Goal: Find contact information: Find contact information

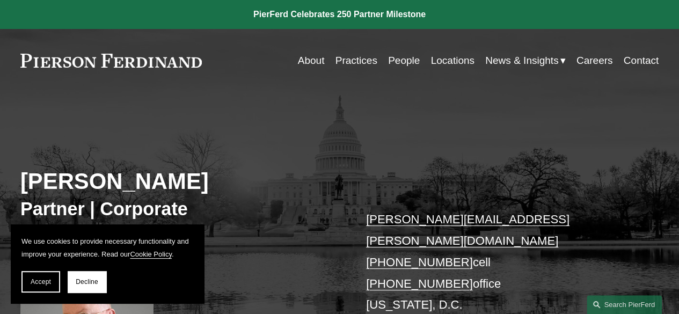
click at [644, 61] on link "Contact" at bounding box center [641, 60] width 35 height 20
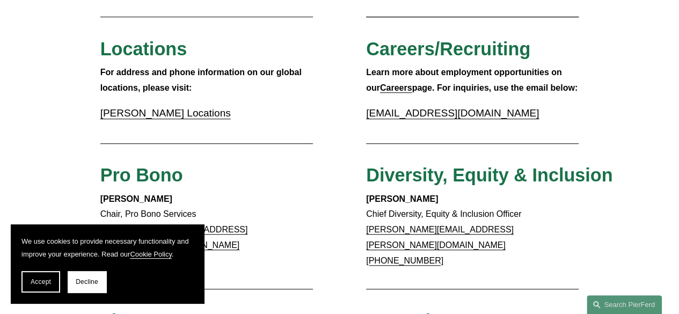
scroll to position [430, 0]
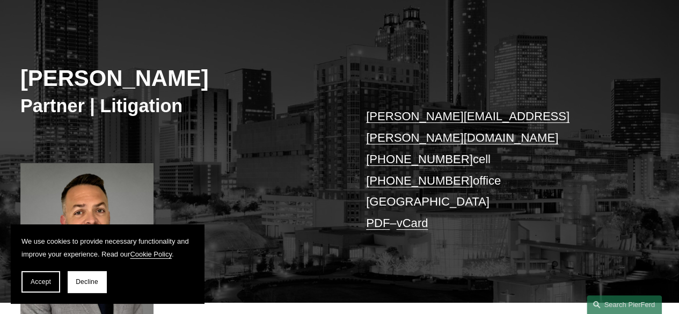
scroll to position [107, 0]
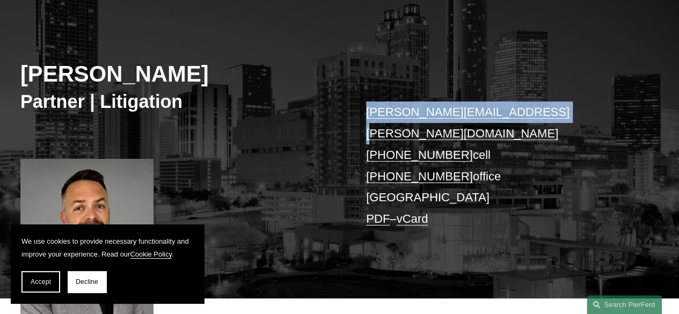
drag, startPoint x: 421, startPoint y: 106, endPoint x: 536, endPoint y: 108, distance: 115.0
click at [536, 108] on div "Vincent Bushnell Partner | Litigation vincent.bushnell@pierferd.com +1.404.895.…" at bounding box center [339, 151] width 679 height 293
copy link "vincent.bushnell@pierferd.com"
